Goal: Task Accomplishment & Management: Manage account settings

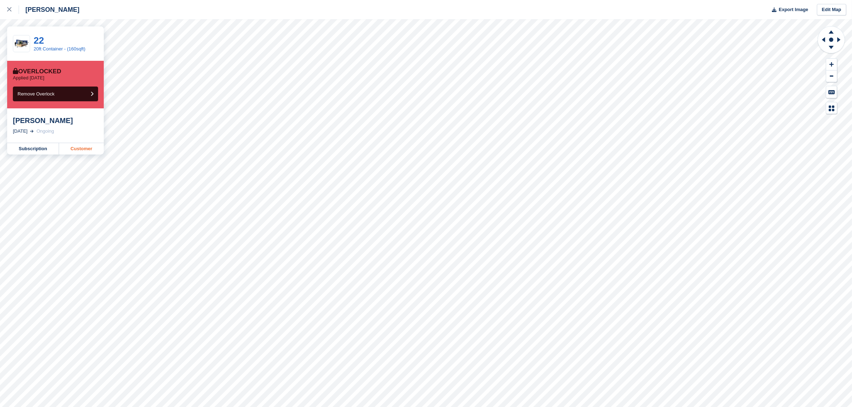
click at [79, 145] on link "Customer" at bounding box center [81, 148] width 45 height 11
click at [14, 13] on div at bounding box center [13, 9] width 12 height 9
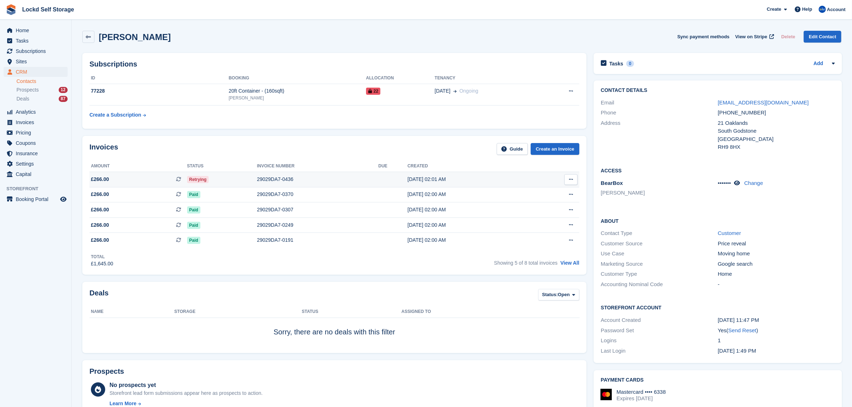
click at [221, 174] on td "Retrying" at bounding box center [222, 179] width 70 height 15
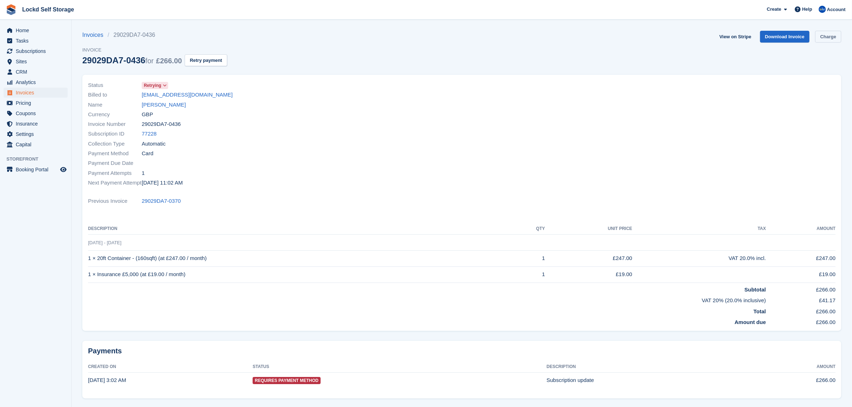
click at [823, 38] on link "Charge" at bounding box center [828, 37] width 26 height 12
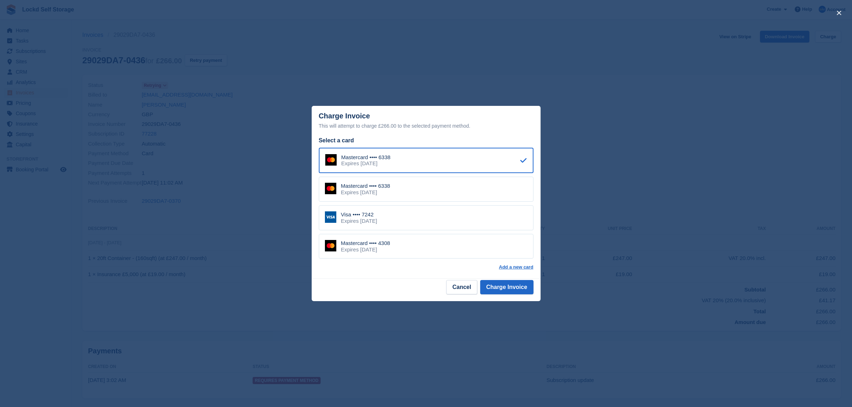
click at [423, 250] on div "Mastercard •••• 4308 Expires October 2028" at bounding box center [426, 246] width 215 height 25
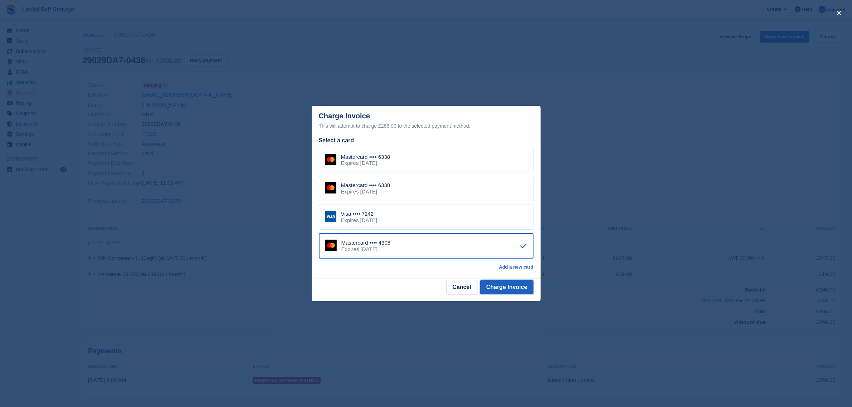
click at [502, 285] on button "Charge Invoice" at bounding box center [506, 287] width 53 height 14
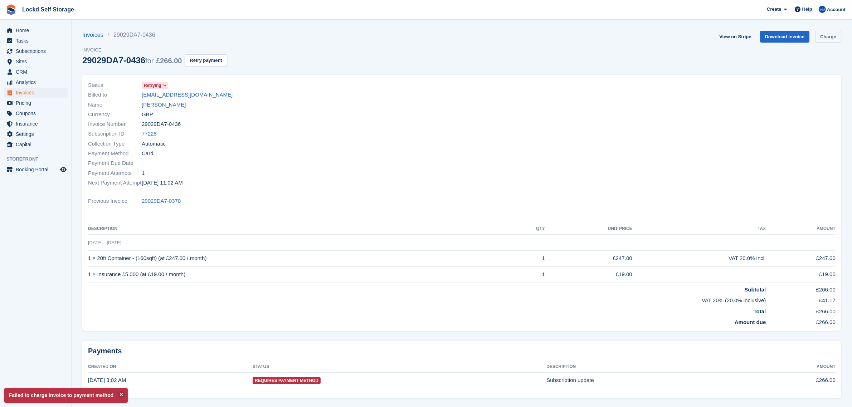
click at [824, 36] on link "Charge" at bounding box center [828, 37] width 26 height 12
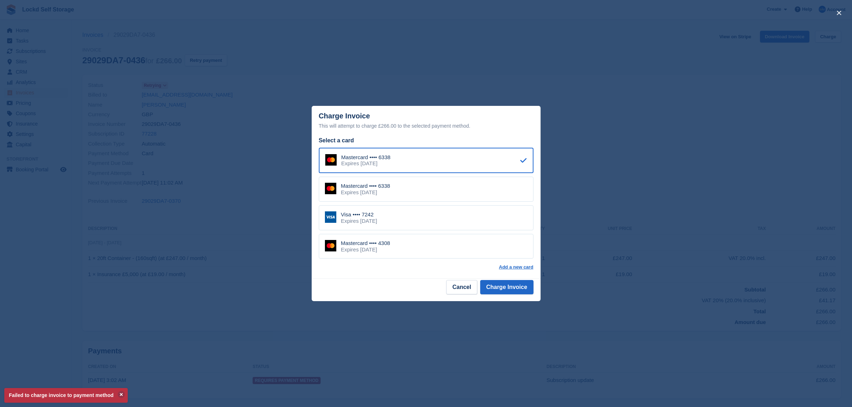
click at [395, 219] on div "Visa •••• 7242 Expires August 2029" at bounding box center [426, 217] width 215 height 25
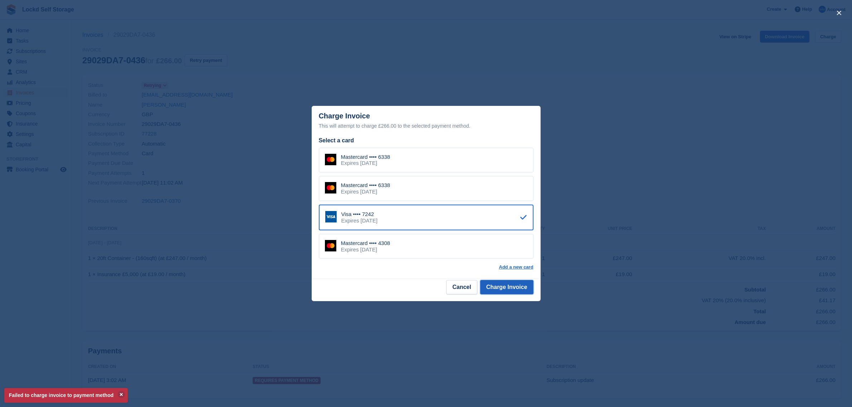
click at [491, 285] on button "Charge Invoice" at bounding box center [506, 287] width 53 height 14
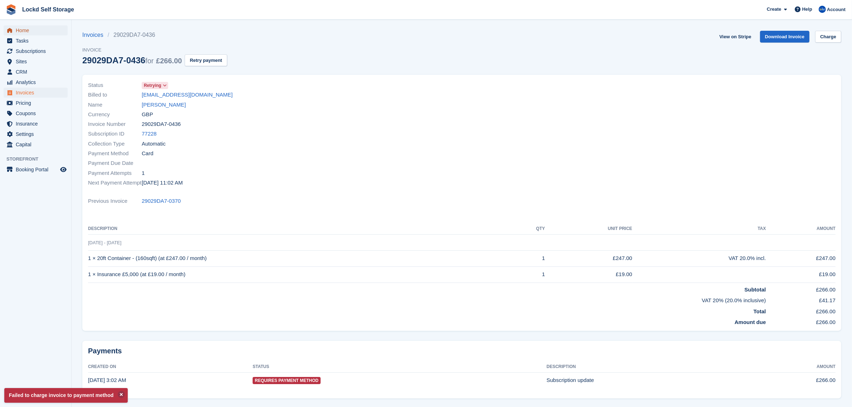
click at [21, 29] on span "Home" at bounding box center [37, 30] width 43 height 10
